Goal: Task Accomplishment & Management: Use online tool/utility

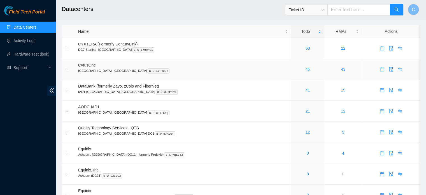
click at [306, 69] on link "45" at bounding box center [308, 69] width 4 height 4
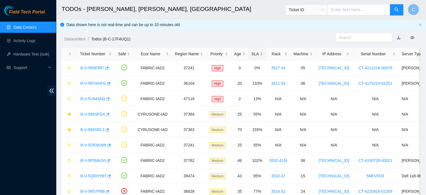
click at [257, 55] on div "SLA" at bounding box center [257, 54] width 11 height 6
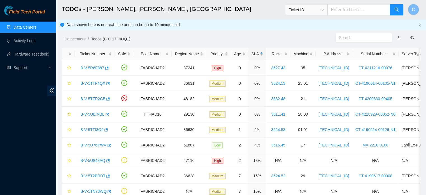
click at [257, 55] on div "SLA" at bounding box center [257, 54] width 11 height 6
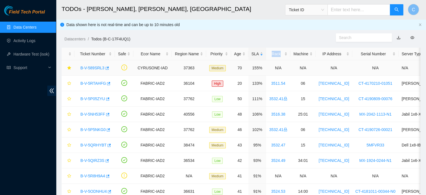
click at [92, 68] on link "B-V-589SRL3" at bounding box center [92, 68] width 24 height 4
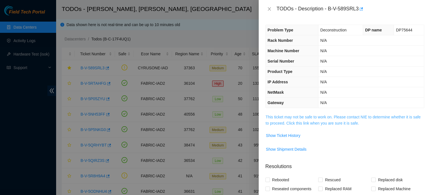
click at [287, 115] on link "This ticket may not be safe to work on. Please contact NIE to determine whether…" at bounding box center [342, 120] width 155 height 11
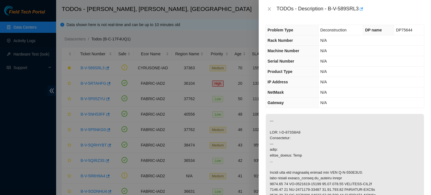
drag, startPoint x: 301, startPoint y: 136, endPoint x: 279, endPoint y: 137, distance: 22.2
copy p "B-V-589K5Z9"
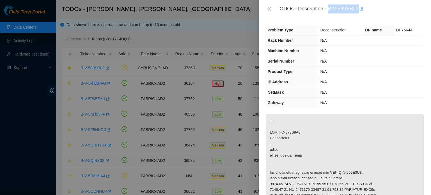
drag, startPoint x: 328, startPoint y: 9, endPoint x: 359, endPoint y: 11, distance: 30.6
click at [359, 11] on div "TODOs - Description - B-V-589SRL3" at bounding box center [349, 8] width 147 height 9
copy div "B-V-589SRL3"
